Goal: Information Seeking & Learning: Learn about a topic

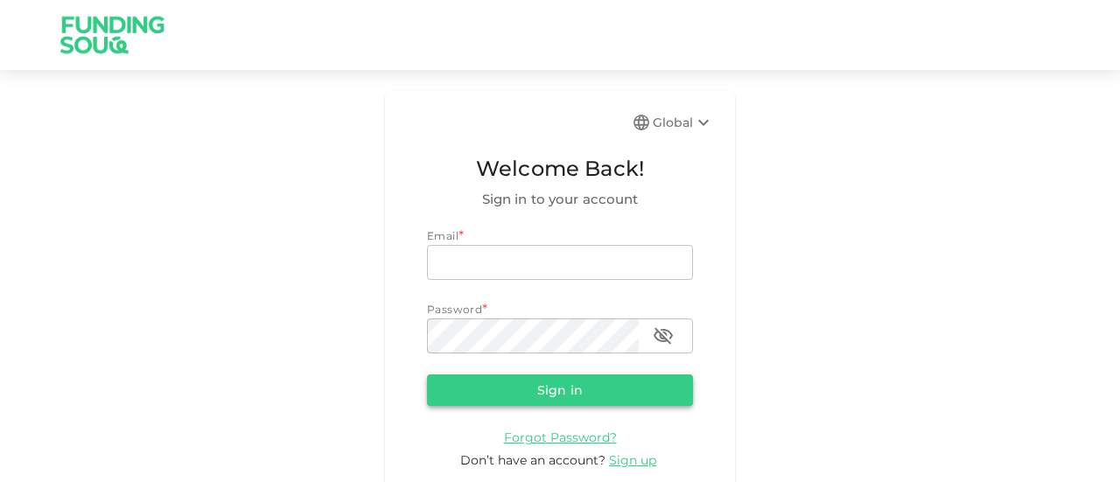
type input "[EMAIL_ADDRESS][DOMAIN_NAME]"
click at [573, 383] on button "Sign in" at bounding box center [560, 389] width 266 height 31
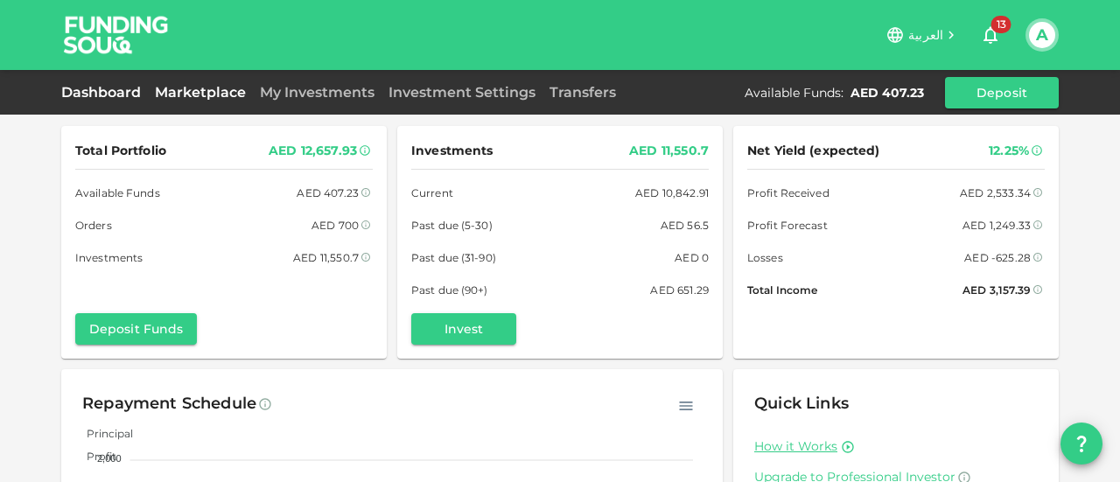
click at [219, 87] on link "Marketplace" at bounding box center [200, 92] width 105 height 17
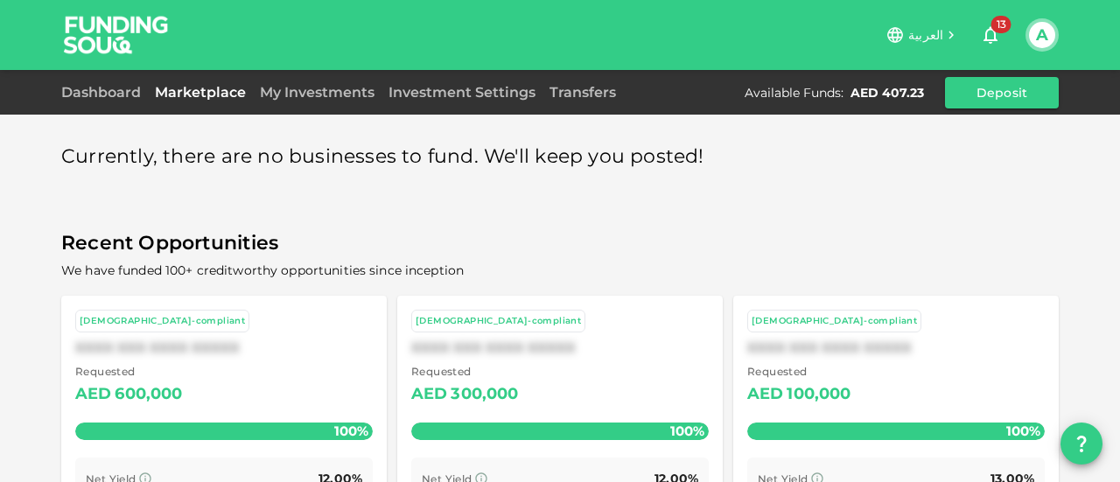
click at [458, 225] on div "Currently, there are no businesses to fund. We'll keep you posted! Recent Oppor…" at bounding box center [559, 381] width 997 height 511
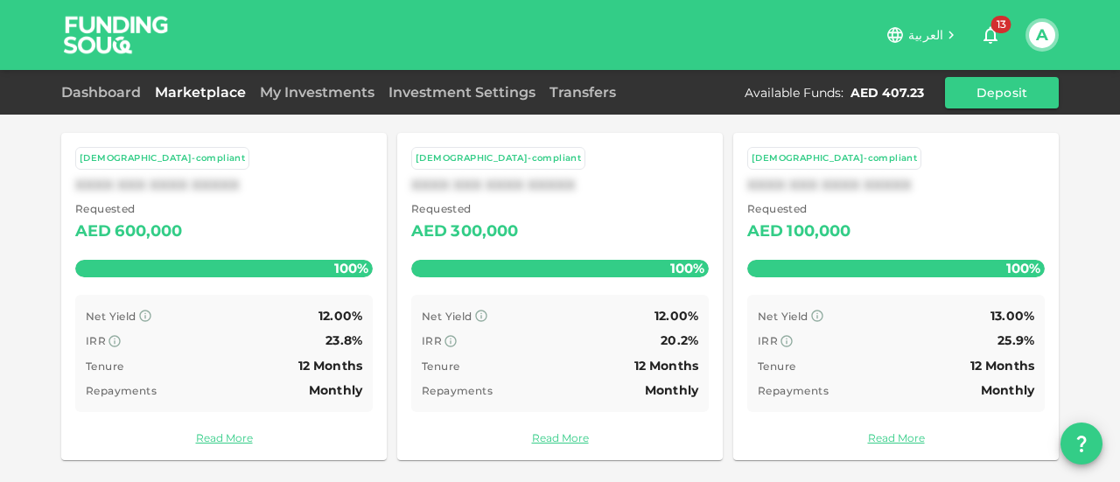
scroll to position [164, 0]
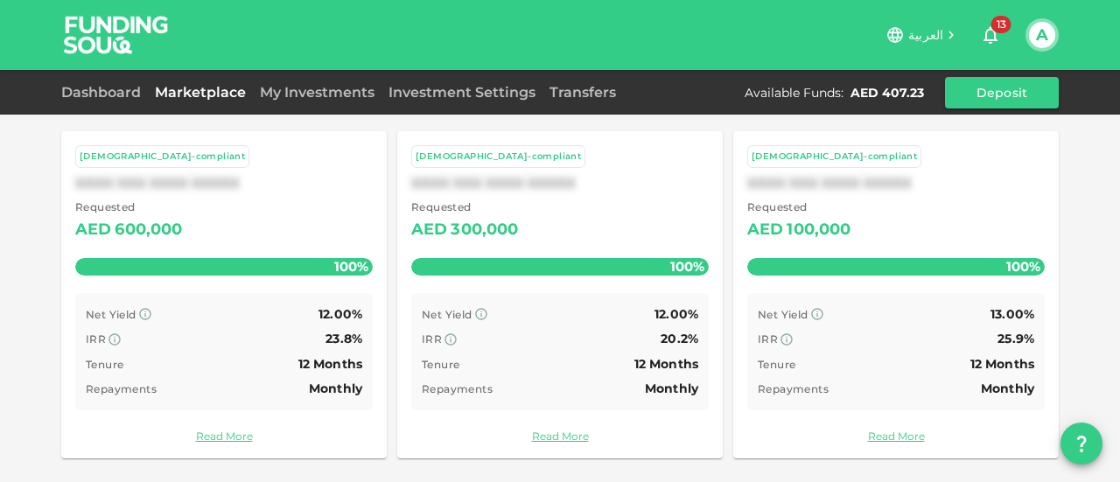
click at [257, 328] on div "IRR 23.8%" at bounding box center [224, 339] width 276 height 22
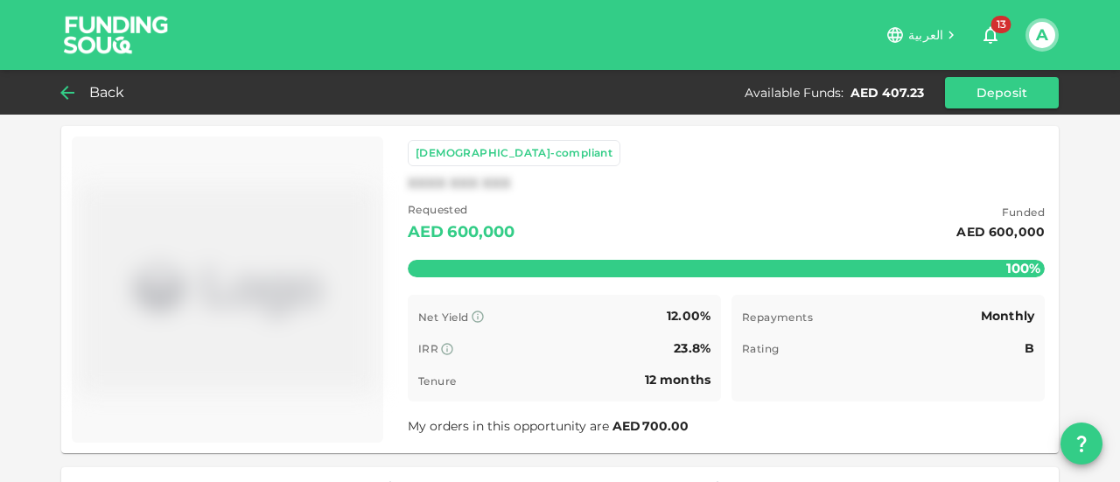
click at [88, 94] on div "Back" at bounding box center [96, 92] width 71 height 24
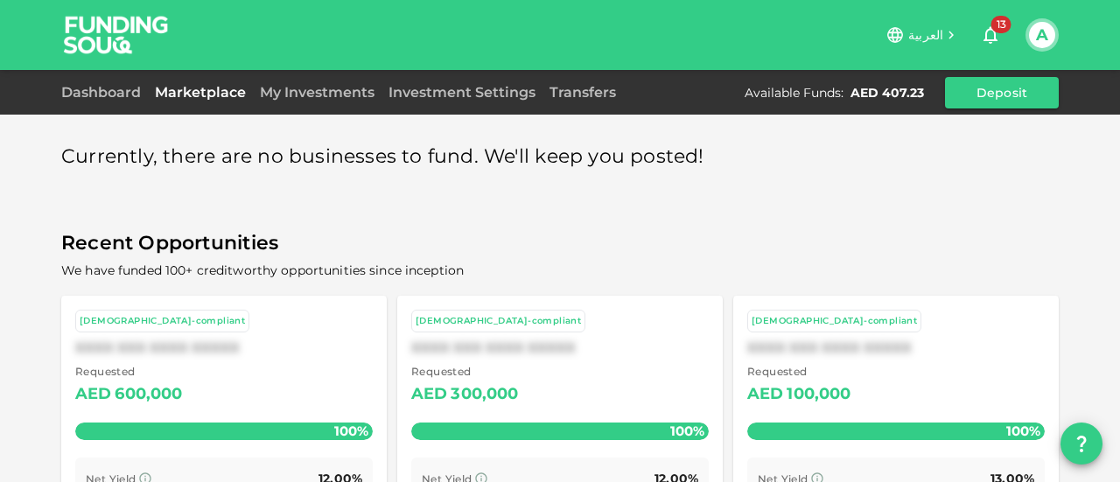
click at [534, 394] on div "Requested AED 300,000" at bounding box center [559, 385] width 297 height 45
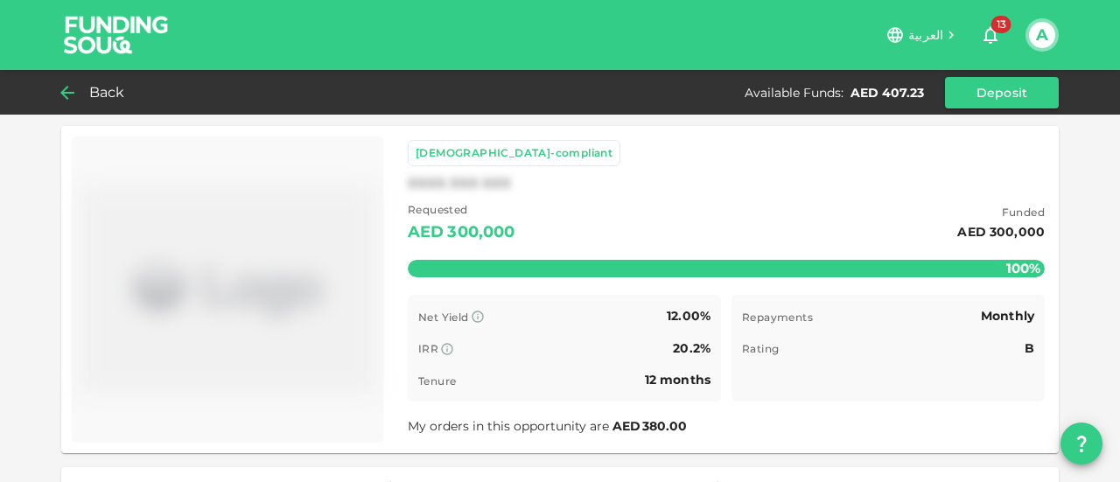
click at [88, 90] on div "Back" at bounding box center [96, 92] width 71 height 24
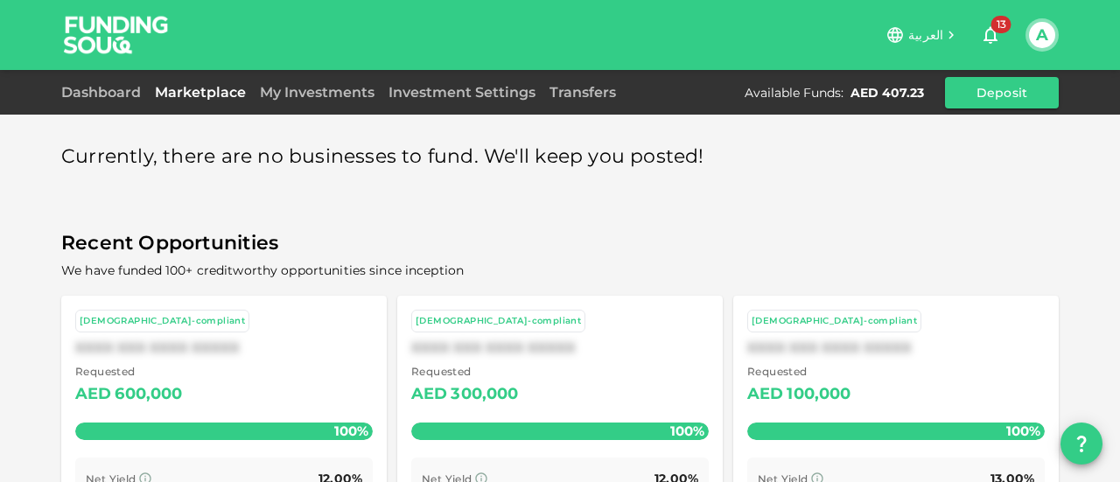
click at [908, 400] on div "Requested AED 100,000" at bounding box center [895, 385] width 297 height 45
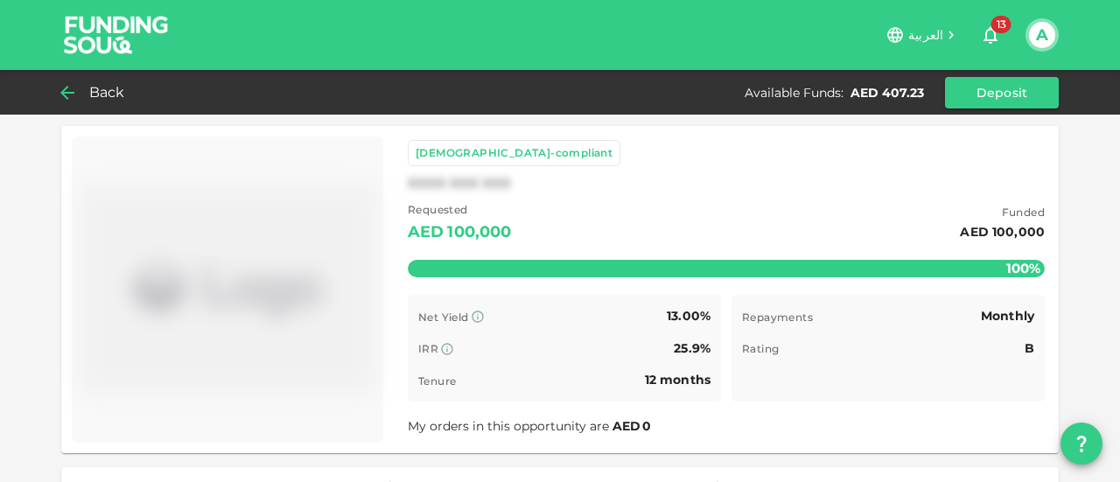
click at [92, 87] on span "Back" at bounding box center [107, 92] width 36 height 24
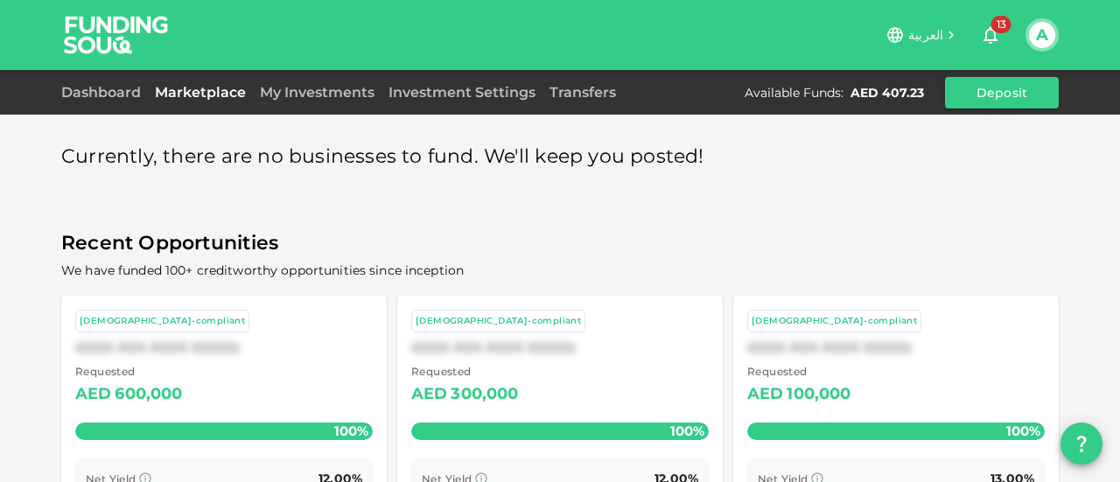
click at [531, 246] on span "Recent Opportunities" at bounding box center [559, 244] width 997 height 34
click at [101, 94] on link "Dashboard" at bounding box center [104, 92] width 87 height 17
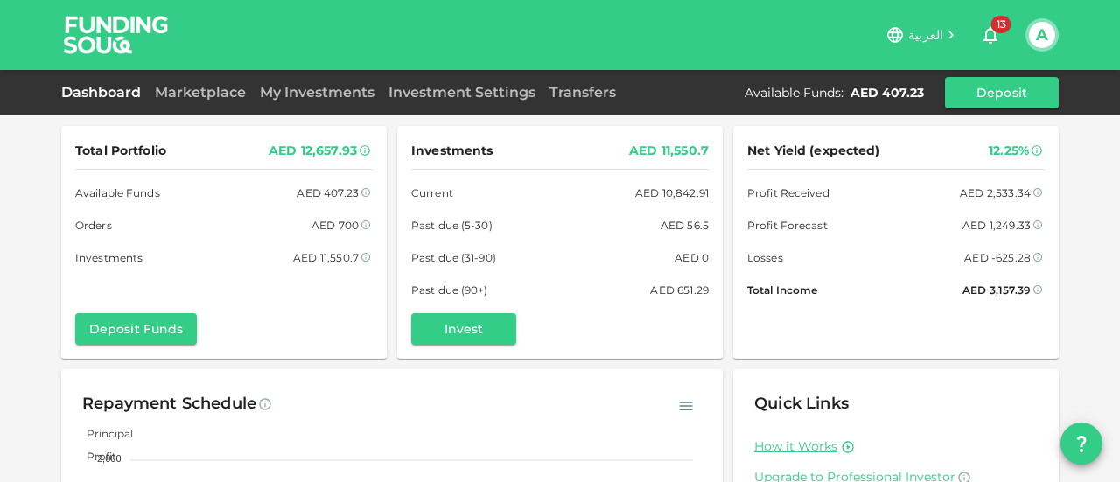
click at [46, 254] on div "Total Portfolio AED 12,657.93 Available Funds AED 407.23 Orders AED 700 Investm…" at bounding box center [560, 362] width 1120 height 724
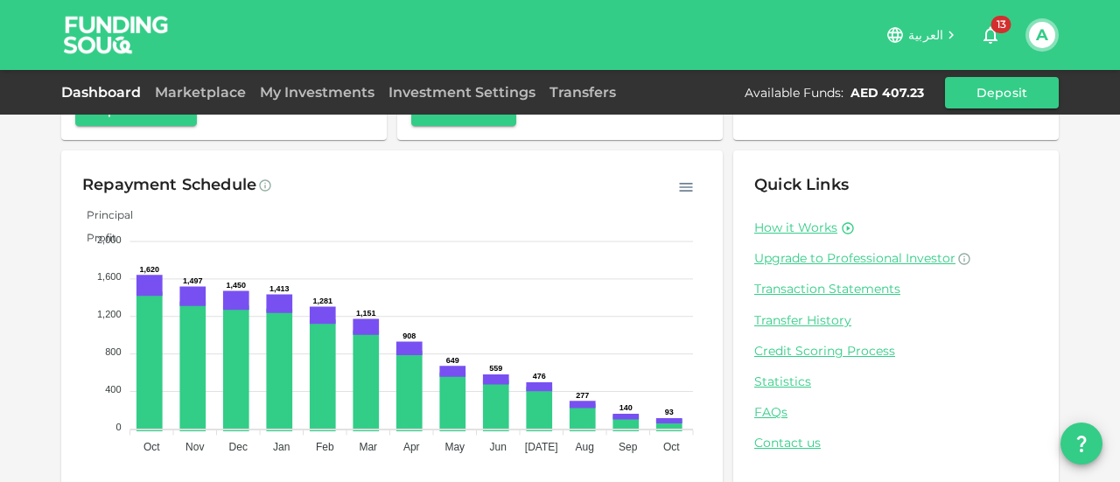
scroll to position [241, 0]
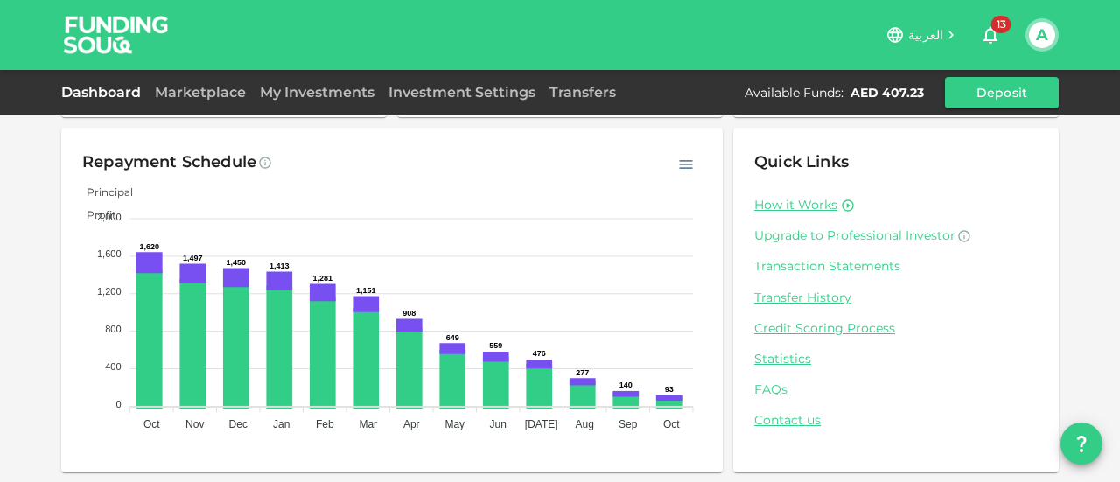
click at [781, 263] on link "Transaction Statements" at bounding box center [895, 266] width 283 height 17
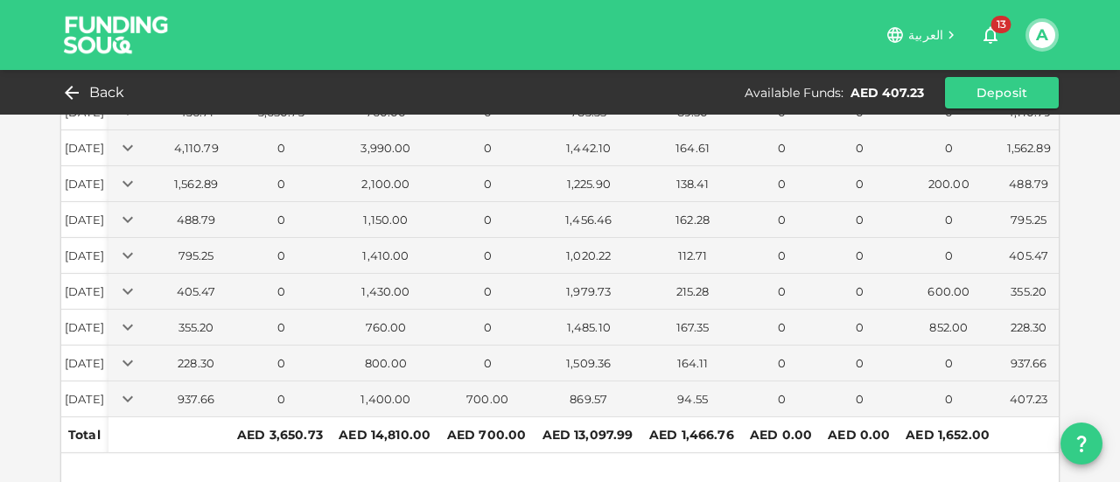
scroll to position [206, 0]
